Goal: Transaction & Acquisition: Book appointment/travel/reservation

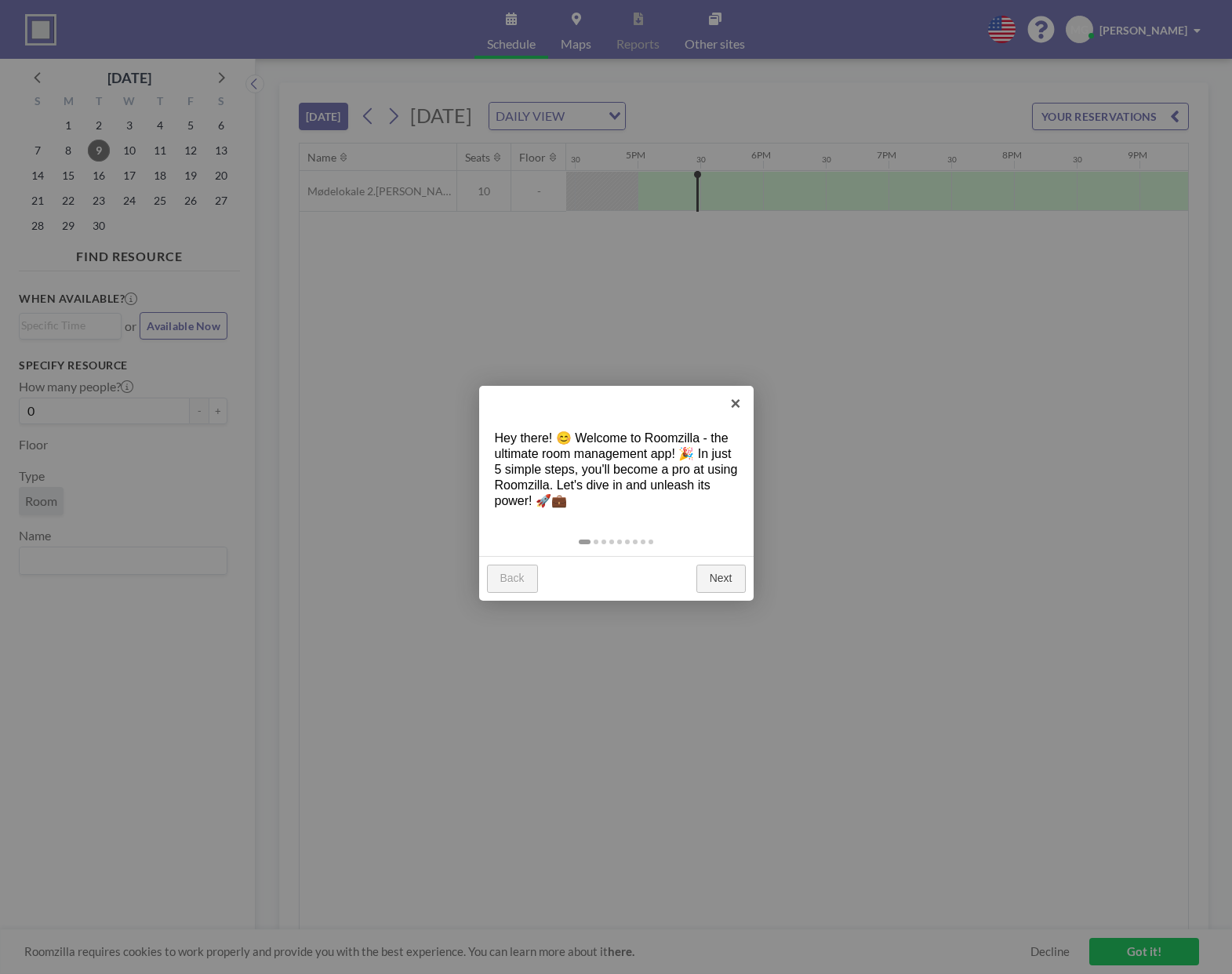
scroll to position [0, 2071]
click at [727, 576] on link "Next" at bounding box center [722, 579] width 50 height 28
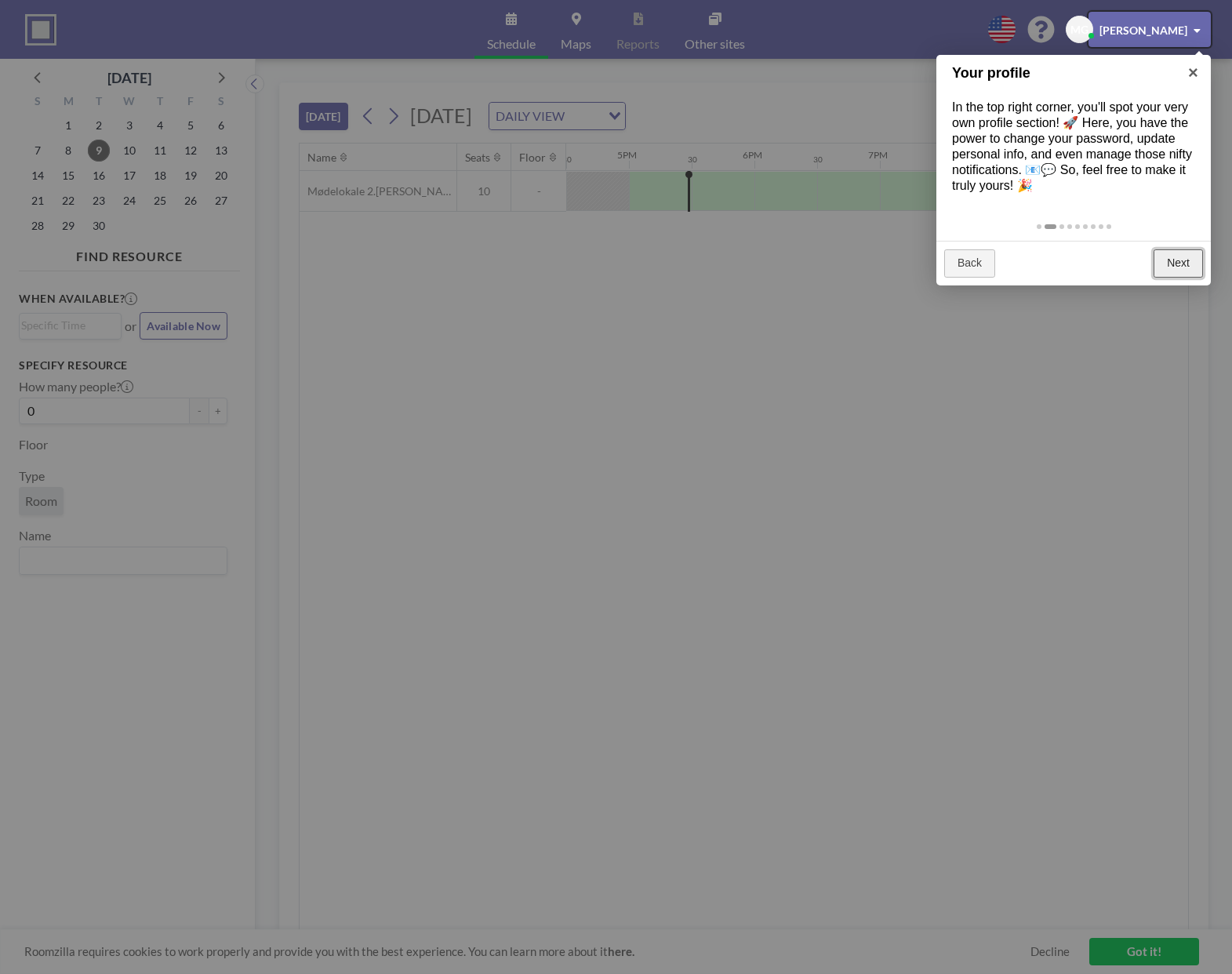
click at [1186, 263] on link "Next" at bounding box center [1179, 264] width 50 height 28
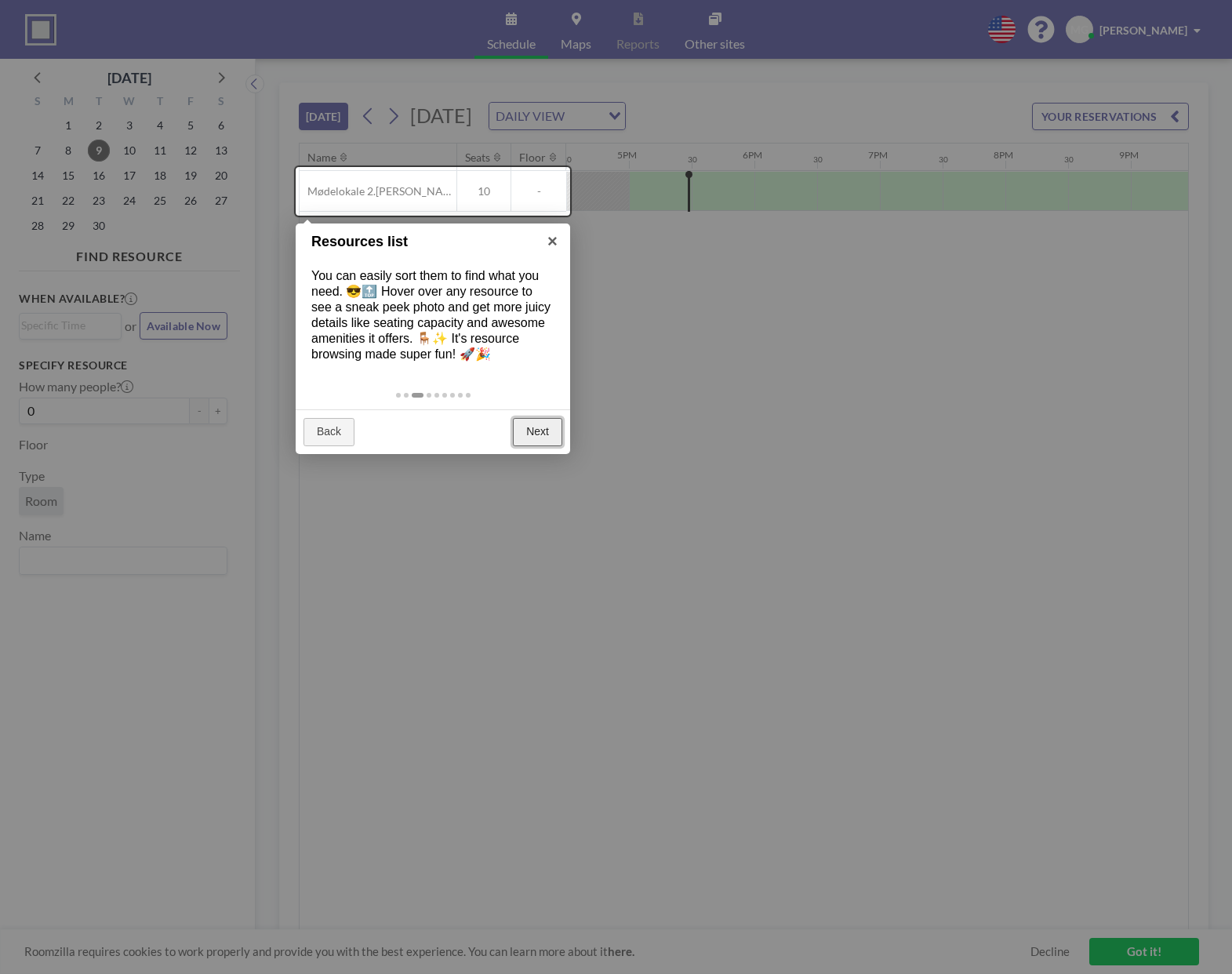
click at [534, 435] on link "Next" at bounding box center [538, 432] width 50 height 28
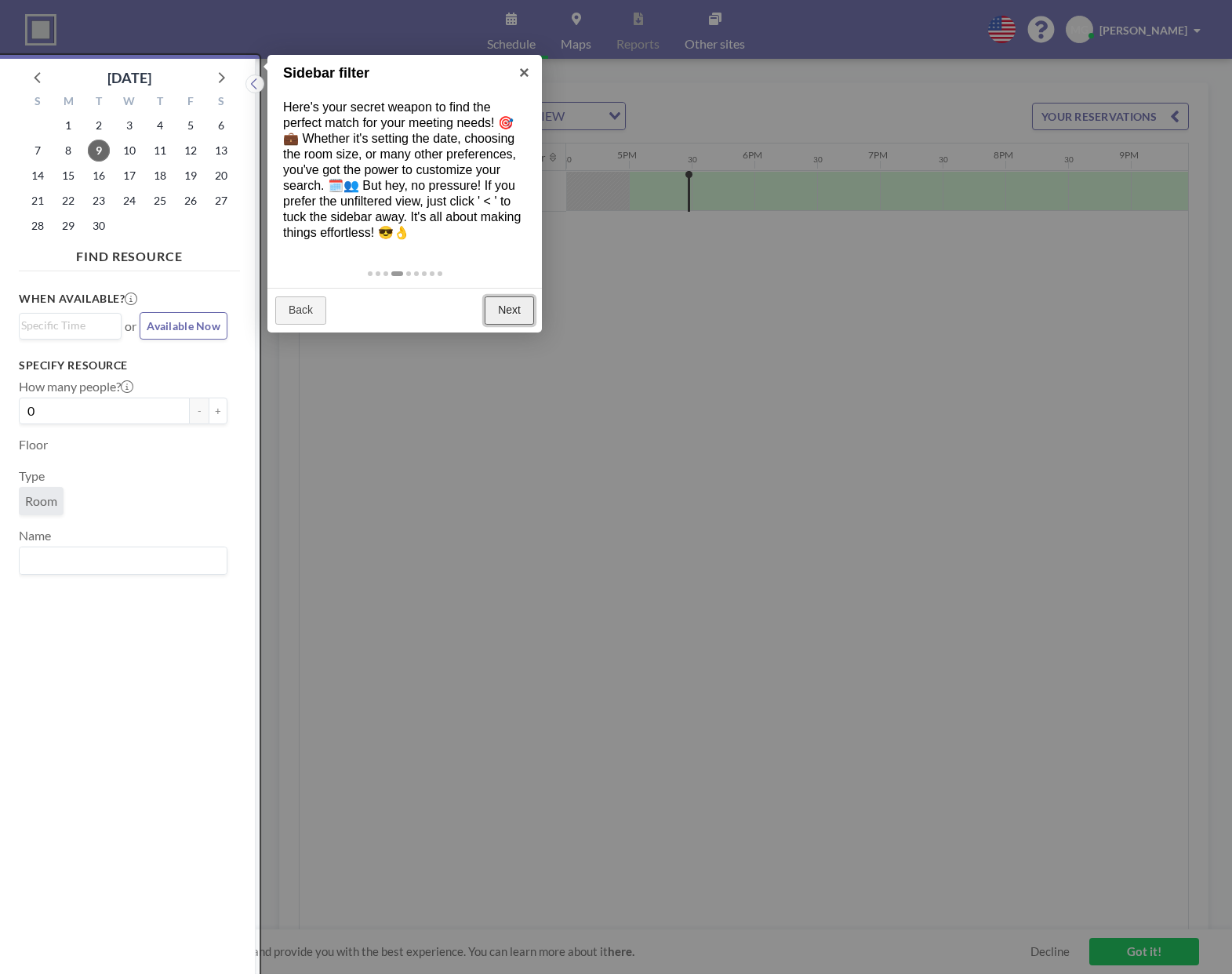
scroll to position [4, 0]
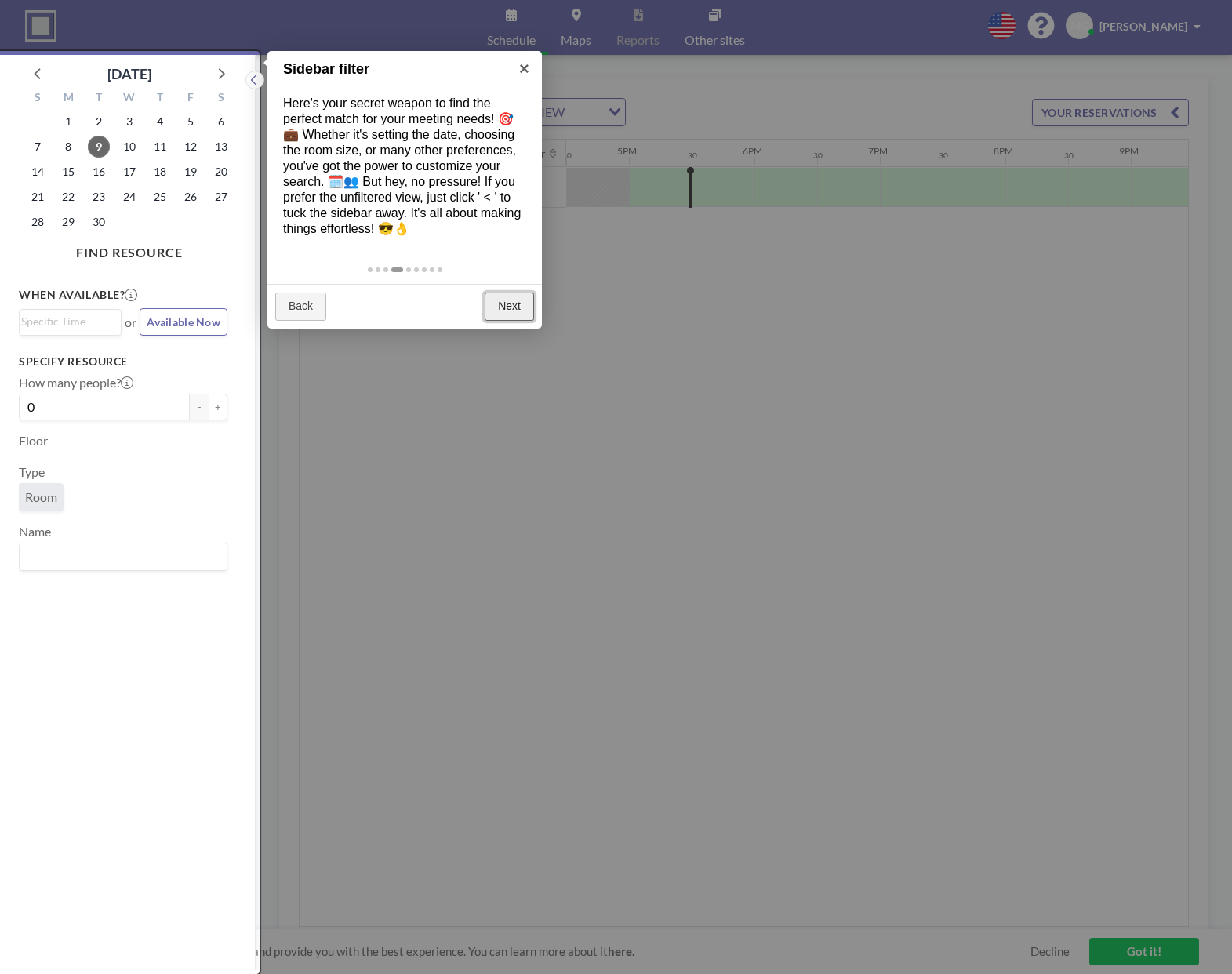
click at [504, 302] on link "Next" at bounding box center [509, 307] width 50 height 28
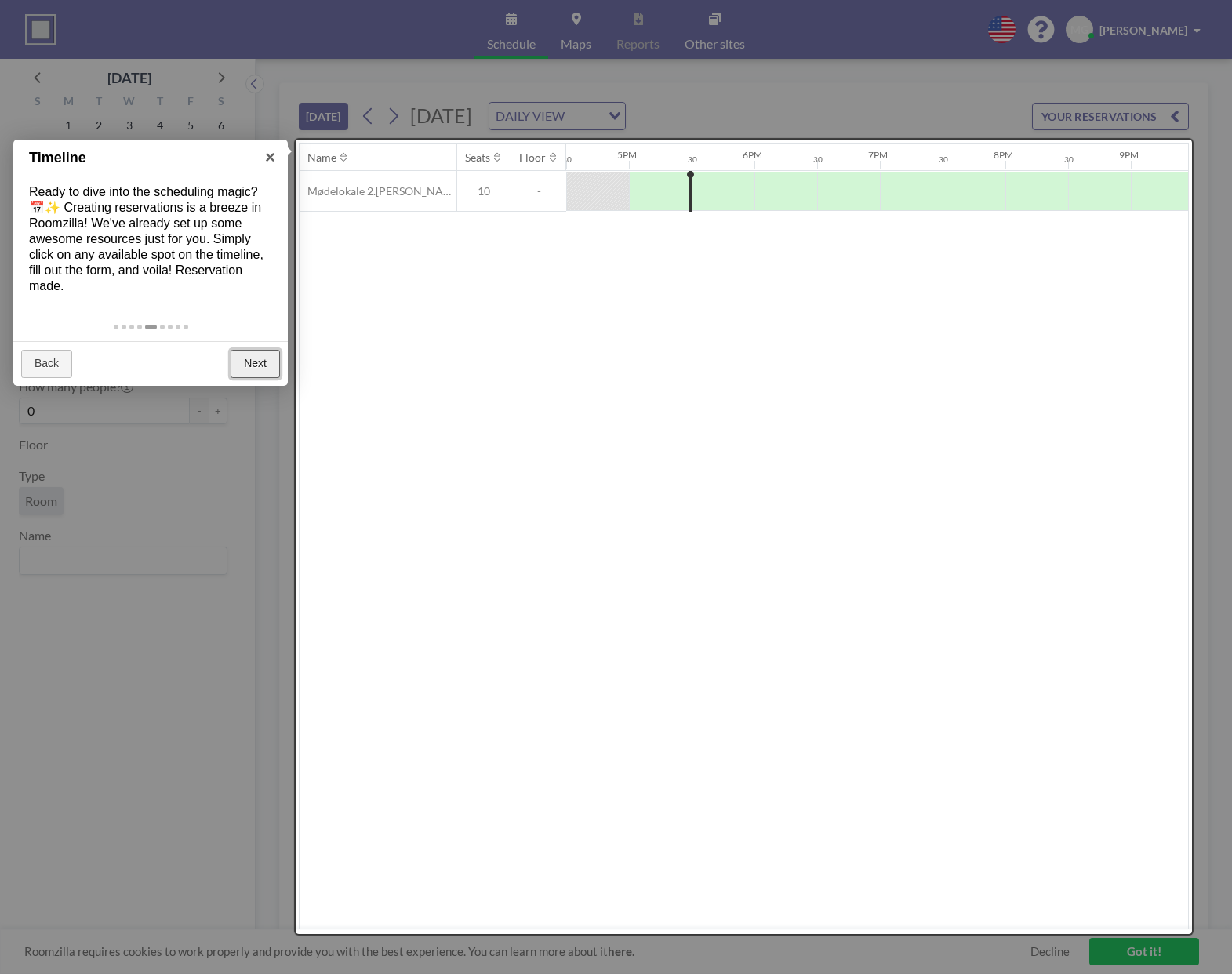
click at [257, 363] on link "Next" at bounding box center [255, 364] width 50 height 28
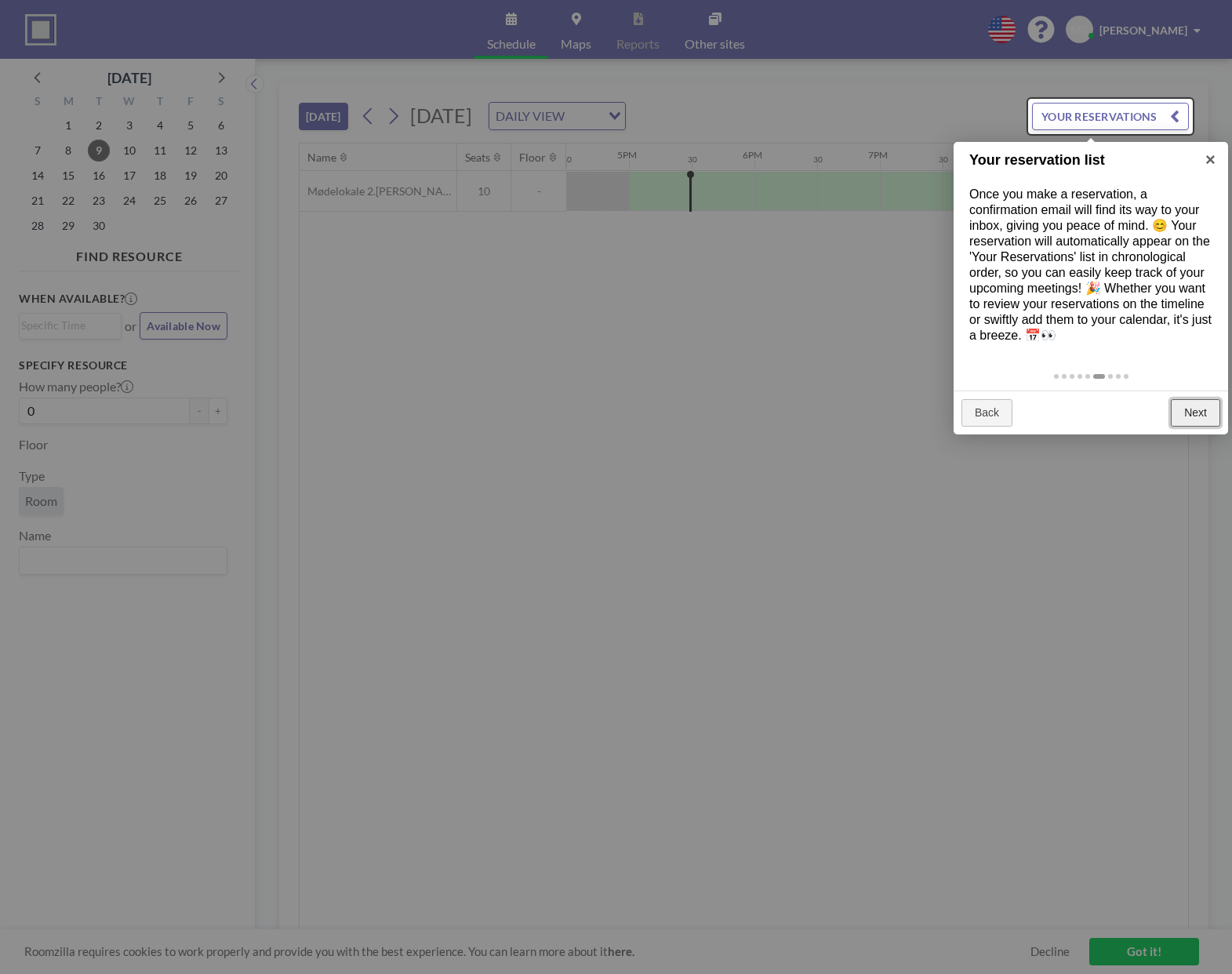
click at [1193, 408] on link "Next" at bounding box center [1196, 413] width 50 height 28
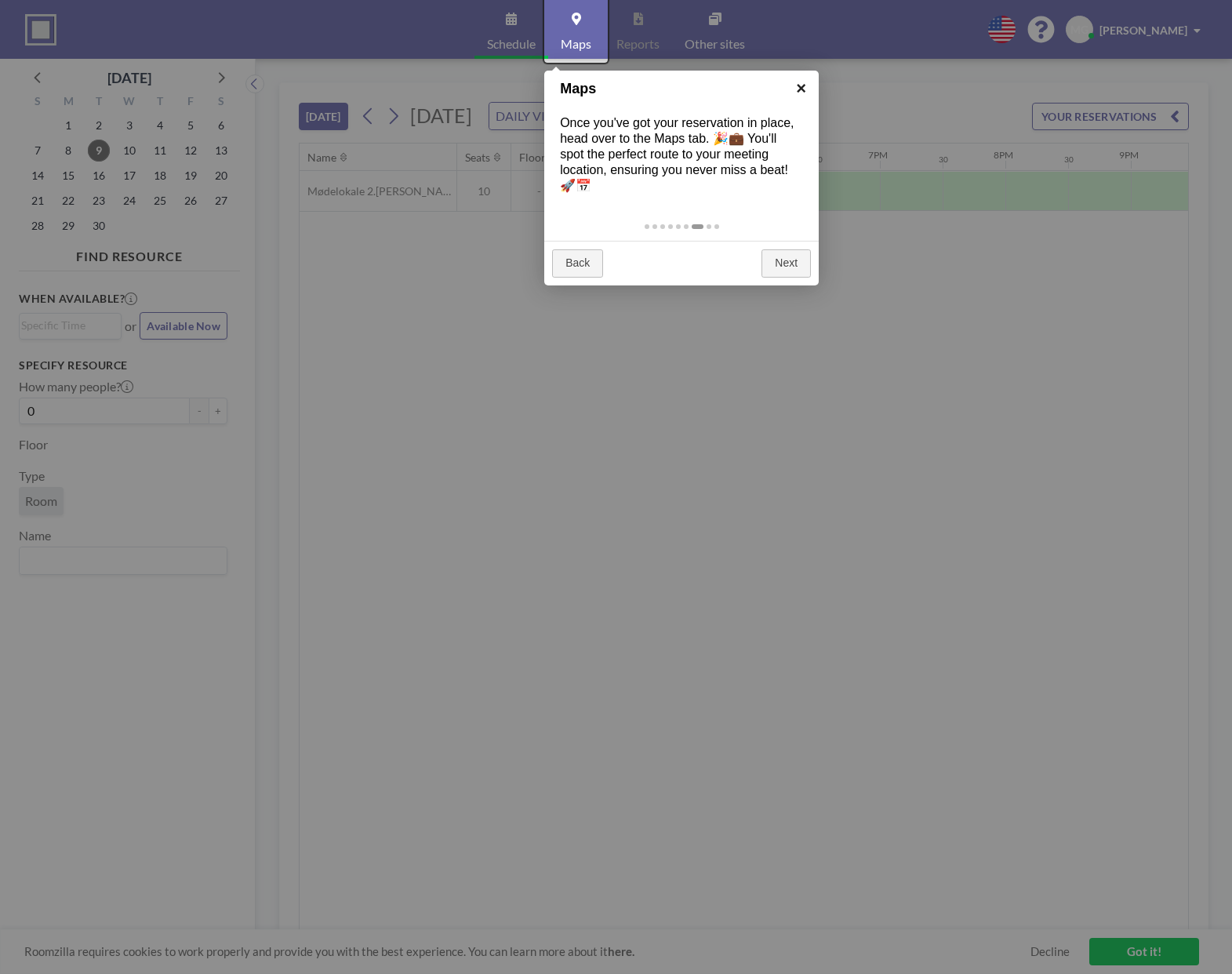
click at [805, 88] on link "×" at bounding box center [802, 88] width 36 height 36
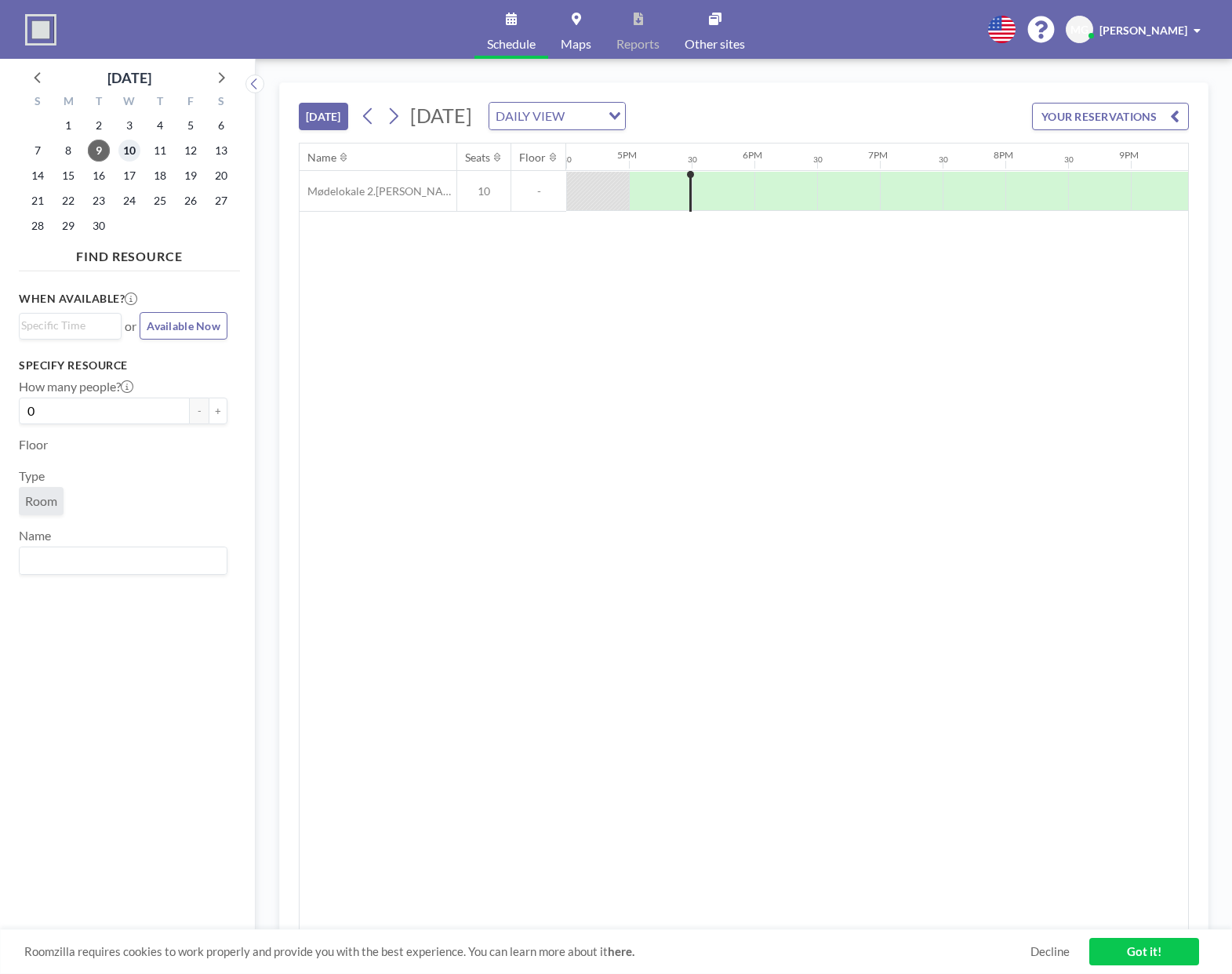
click at [135, 150] on span "10" at bounding box center [129, 150] width 22 height 22
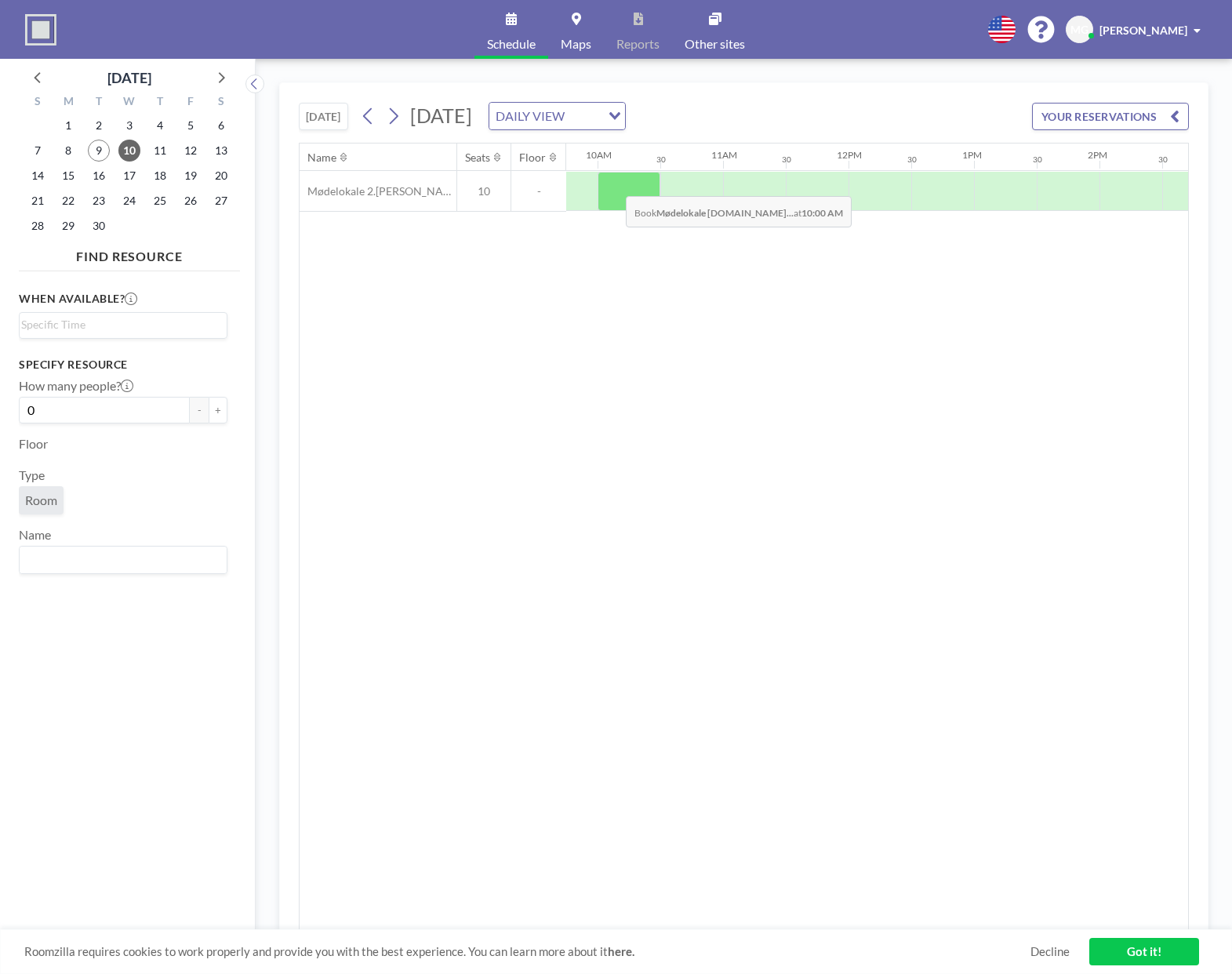
click at [612, 184] on div at bounding box center [628, 191] width 63 height 39
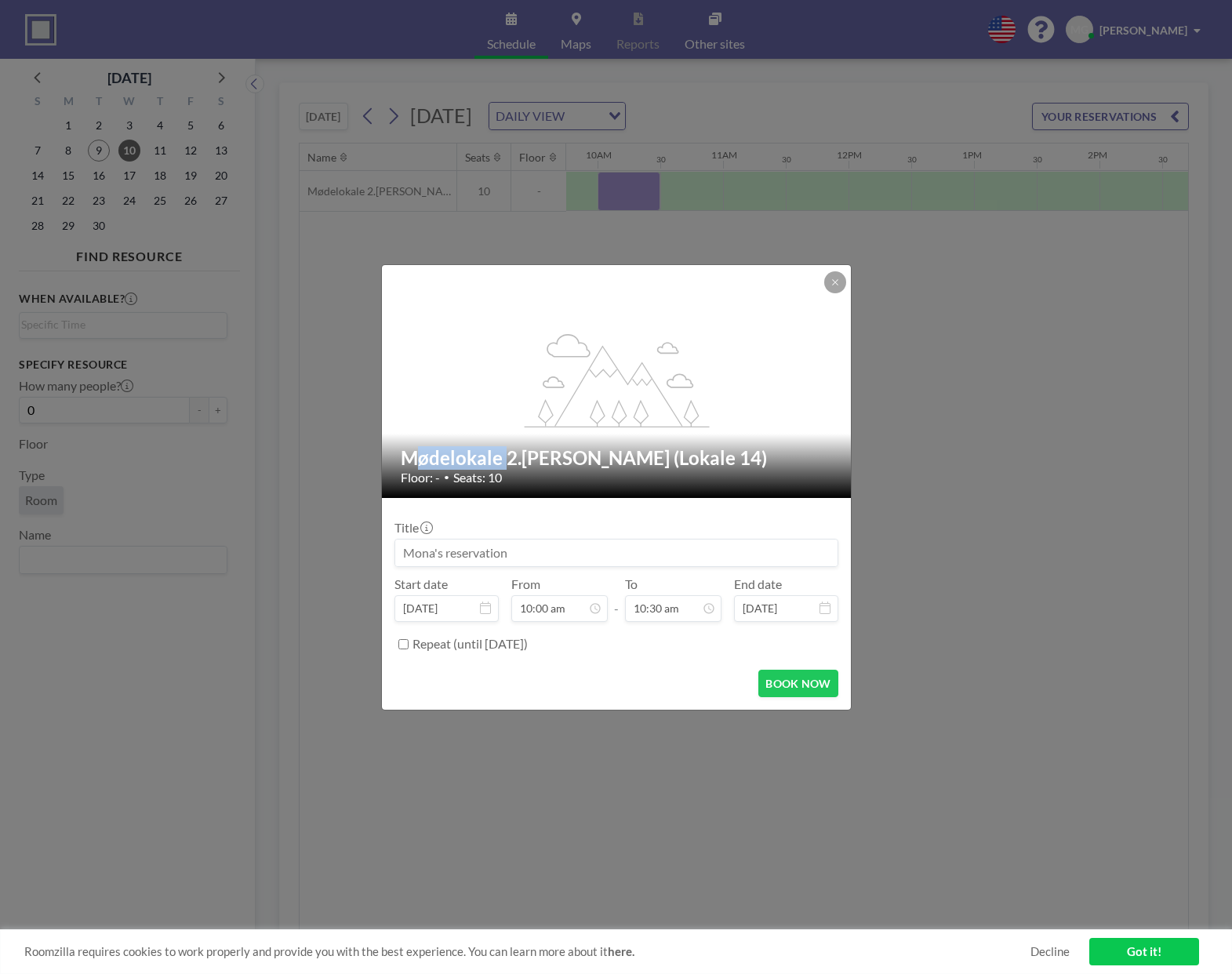
click at [612, 184] on div "flex-grow: 1.2; Mødelokale 2.[PERSON_NAME] (Lokale 14) Floor: - • Seats: 10 Tit…" at bounding box center [616, 487] width 1232 height 974
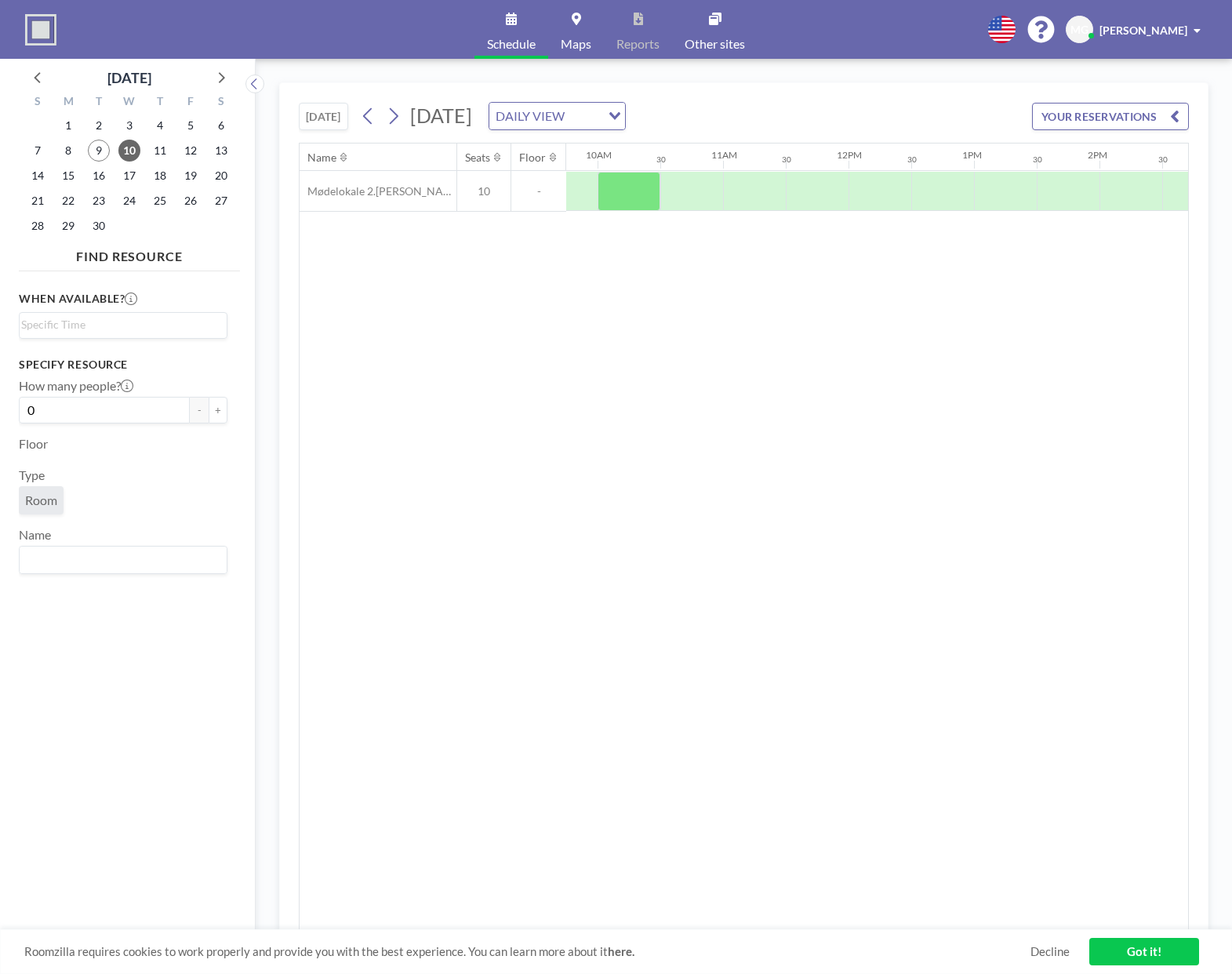
click at [612, 184] on div at bounding box center [628, 191] width 63 height 39
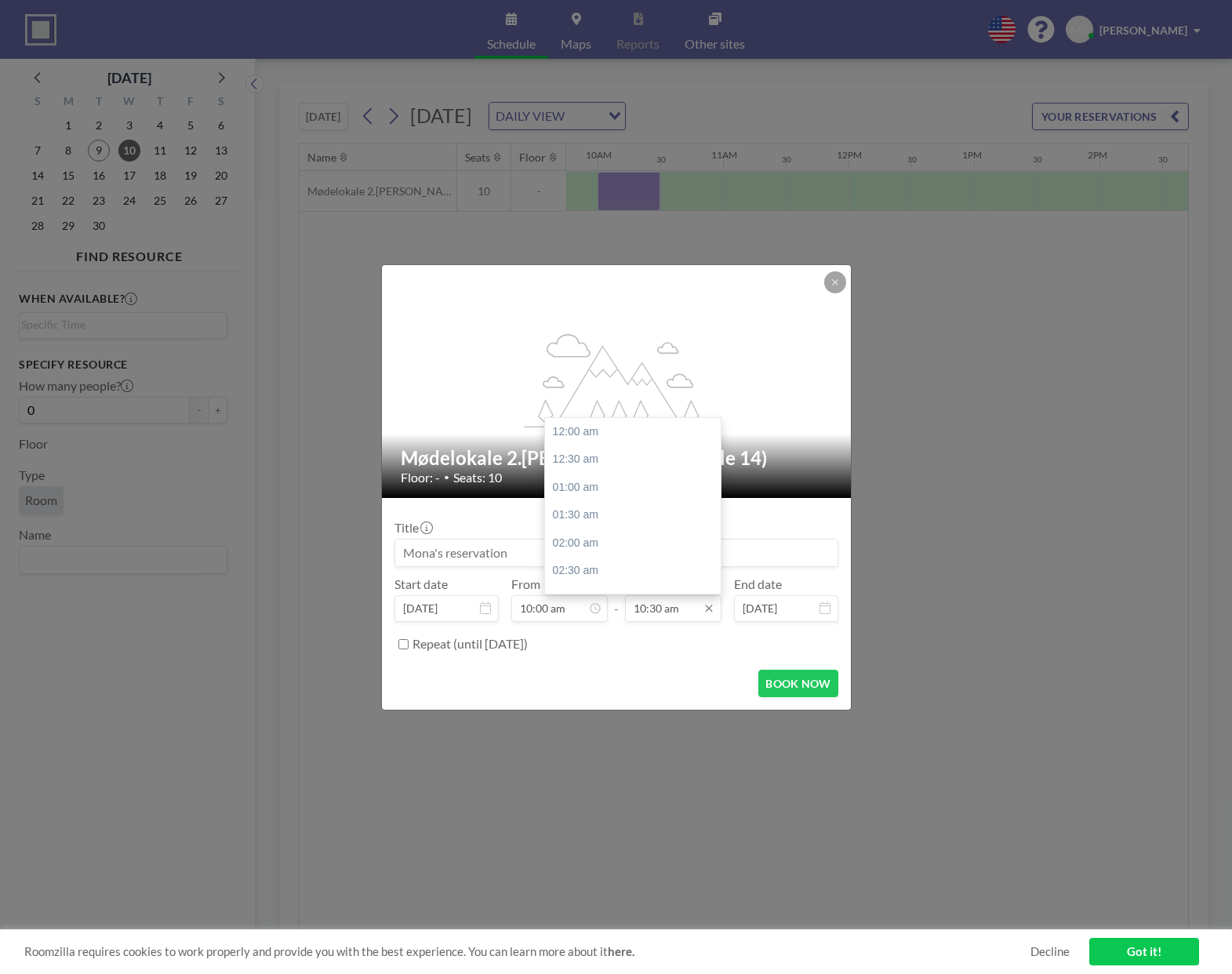
scroll to position [586, 0]
click at [628, 518] on div "12:00 pm" at bounding box center [633, 516] width 176 height 28
type input "12:00 pm"
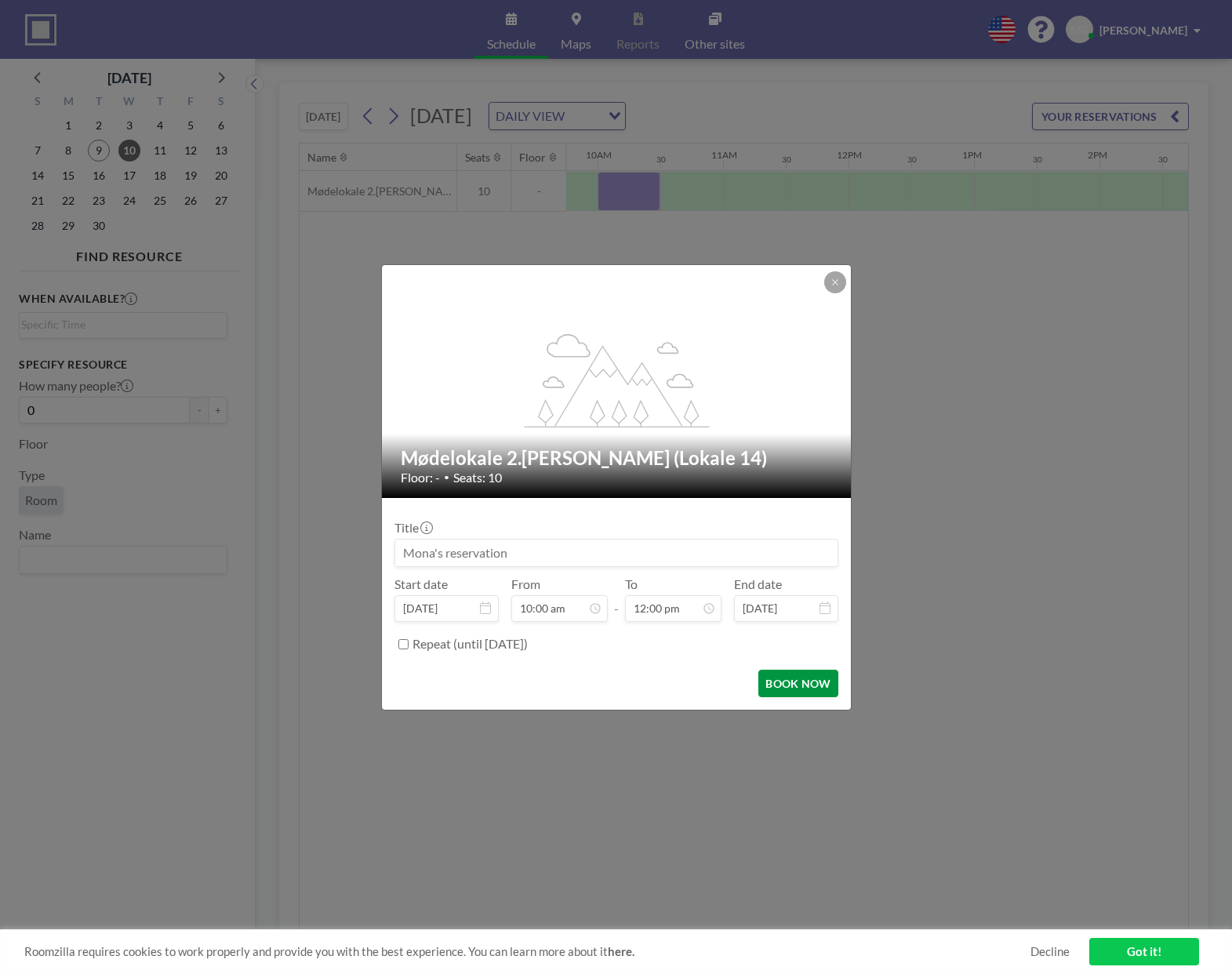
click at [811, 680] on button "BOOK NOW" at bounding box center [797, 683] width 79 height 28
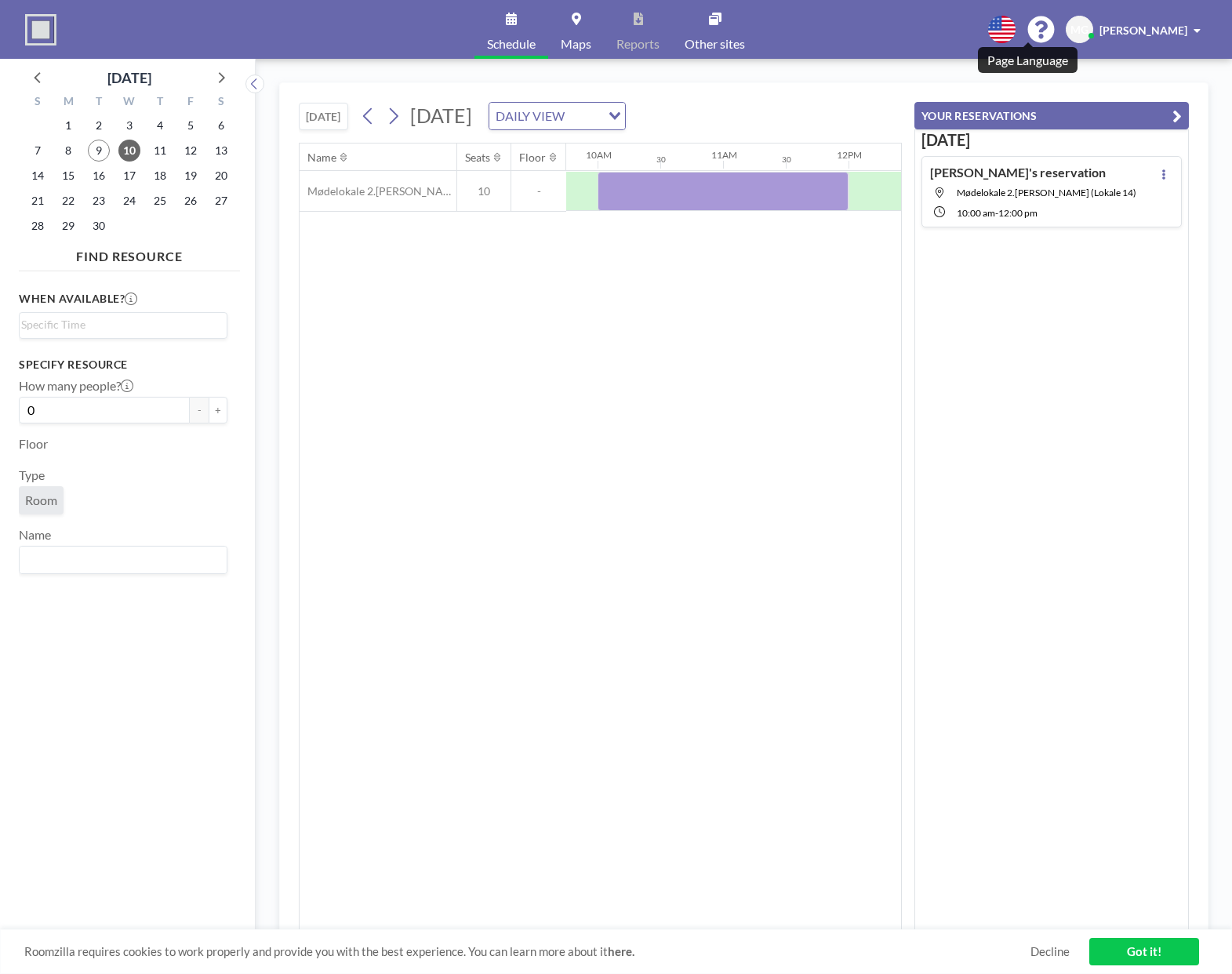
click at [1016, 40] on icon at bounding box center [1002, 29] width 28 height 28
click at [992, 34] on div at bounding box center [616, 487] width 1232 height 974
